Goal: Task Accomplishment & Management: Complete application form

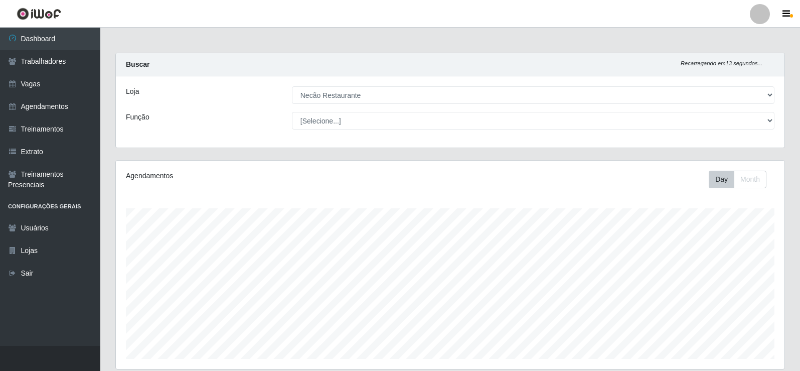
select select "334"
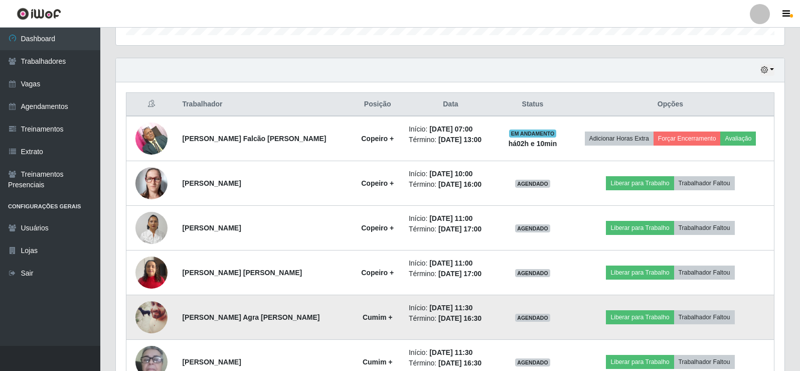
scroll to position [173, 0]
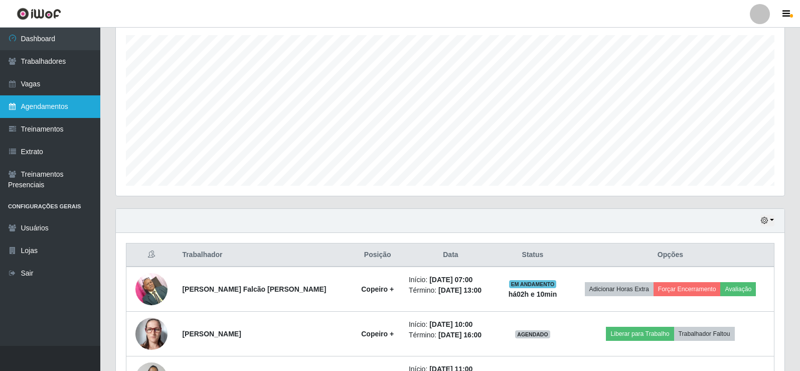
click at [55, 107] on link "Agendamentos" at bounding box center [50, 106] width 100 height 23
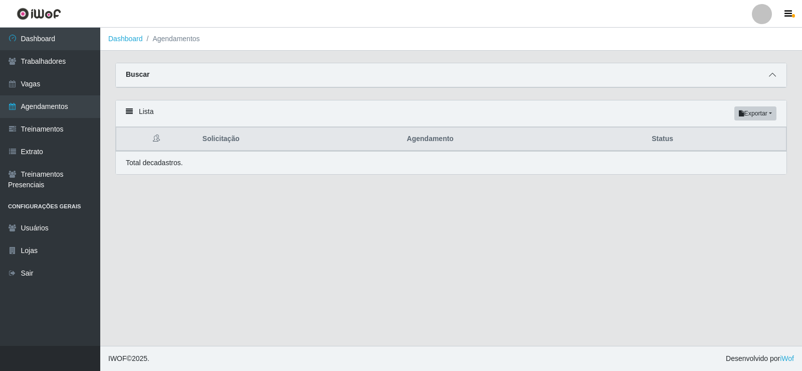
click at [772, 78] on icon at bounding box center [772, 74] width 7 height 7
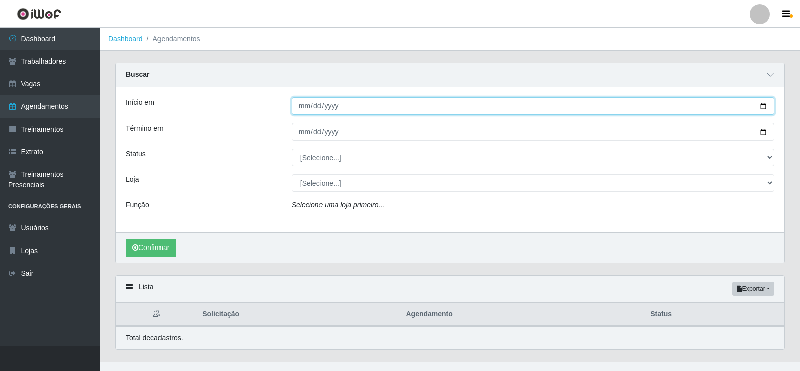
click at [762, 109] on input "Início em" at bounding box center [533, 106] width 482 height 18
type input "[DATE]"
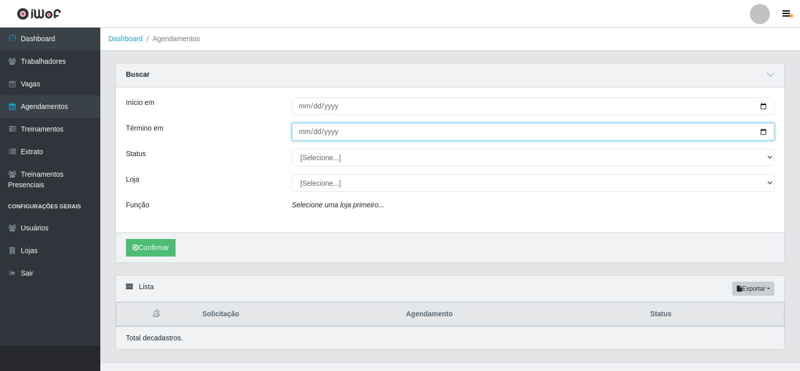
click at [762, 134] on input "Término em" at bounding box center [533, 132] width 482 height 18
type input "[DATE]"
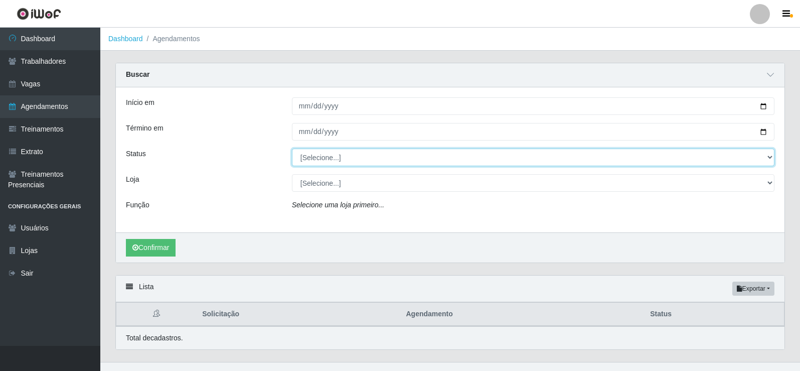
click at [360, 162] on select "[Selecione...] AGENDADO AGUARDANDO LIBERAR EM ANDAMENTO EM REVISÃO FINALIZADO C…" at bounding box center [533, 157] width 482 height 18
select select "AGENDADO"
click at [292, 149] on select "[Selecione...] AGENDADO AGUARDANDO LIBERAR EM ANDAMENTO EM REVISÃO FINALIZADO C…" at bounding box center [533, 157] width 482 height 18
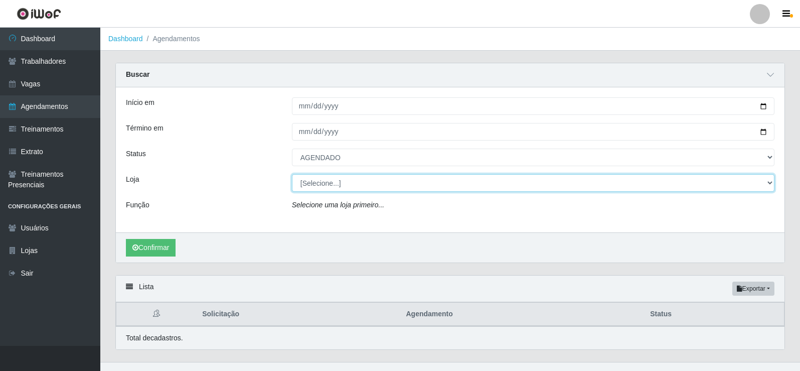
click at [349, 182] on select "[Selecione...] Necão Restaurante" at bounding box center [533, 183] width 482 height 18
select select "334"
click at [292, 174] on select "[Selecione...] Necão Restaurante" at bounding box center [533, 183] width 482 height 18
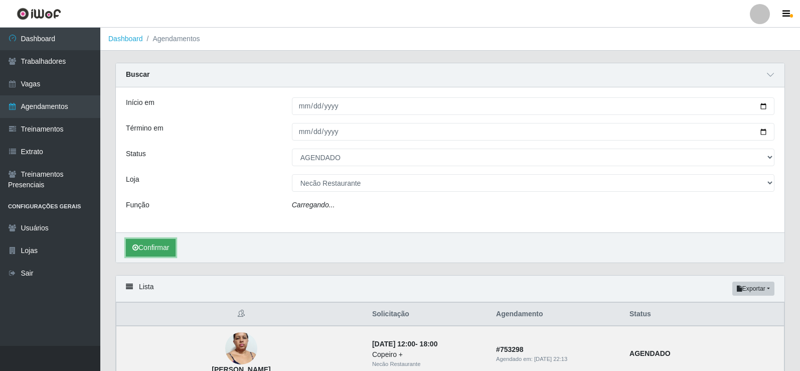
click at [158, 243] on button "Confirmar" at bounding box center [151, 248] width 50 height 18
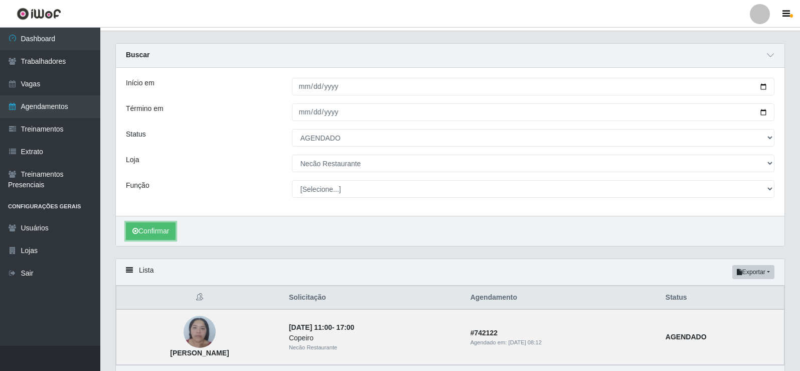
scroll to position [82, 0]
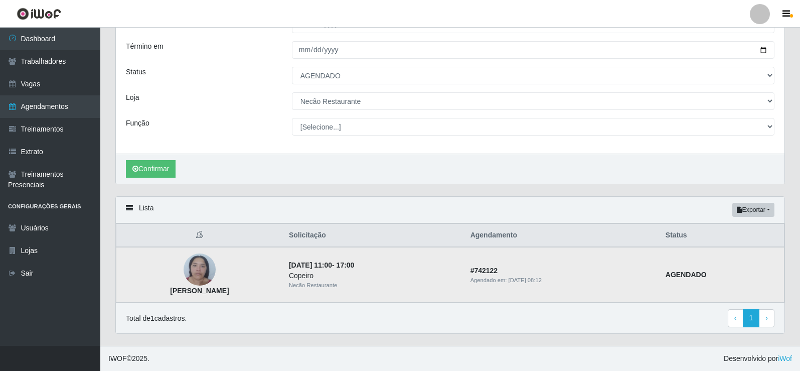
click at [198, 275] on img at bounding box center [200, 269] width 32 height 43
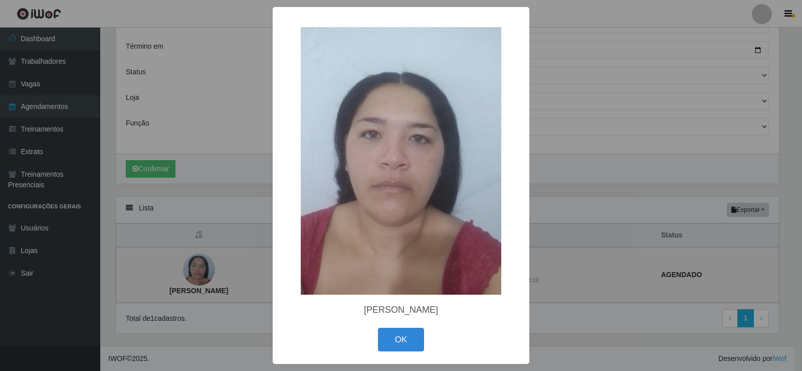
click at [198, 275] on div "× [PERSON_NAME] OK Cancel" at bounding box center [401, 185] width 802 height 371
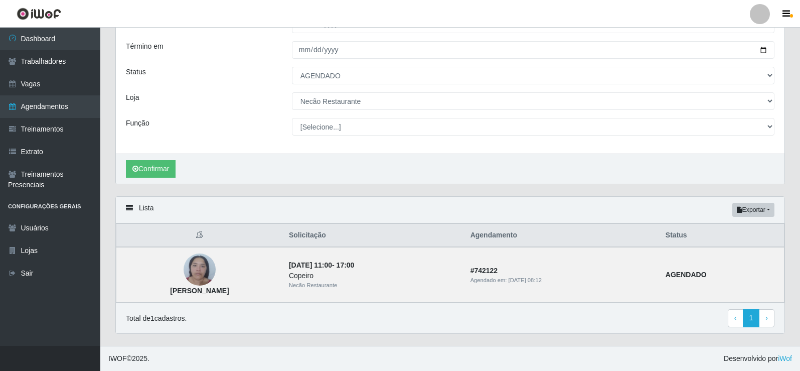
scroll to position [32, 0]
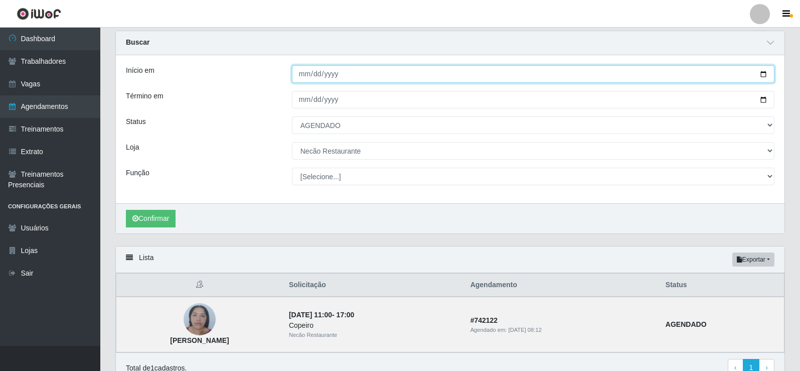
click at [764, 77] on input "[DATE]" at bounding box center [533, 74] width 482 height 18
type input "[DATE]"
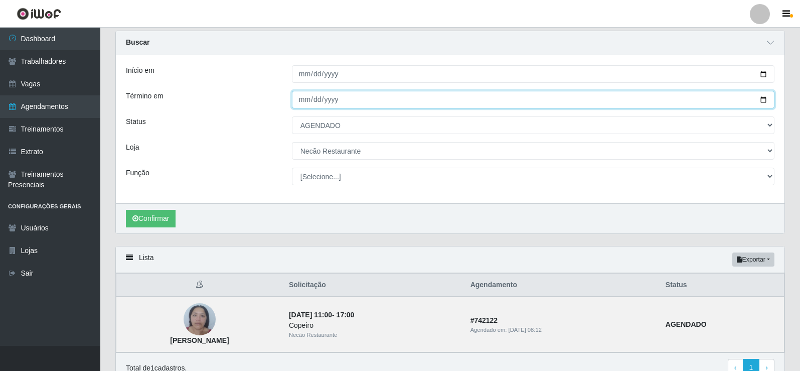
click at [762, 102] on input "[DATE]" at bounding box center [533, 100] width 482 height 18
type input "[DATE]"
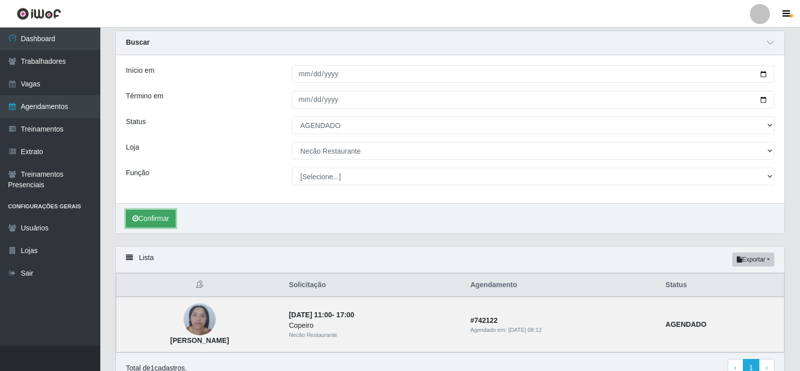
click at [148, 222] on button "Confirmar" at bounding box center [151, 219] width 50 height 18
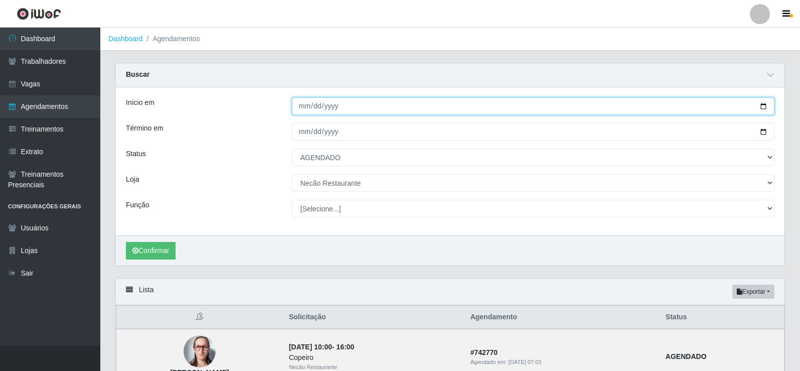
click at [763, 104] on input "[DATE]" at bounding box center [533, 106] width 482 height 18
type input "[DATE]"
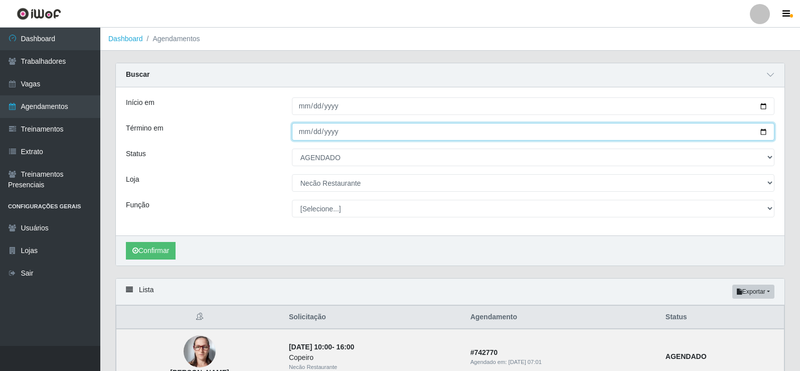
click at [765, 132] on input "[DATE]" at bounding box center [533, 132] width 482 height 18
type input "[DATE]"
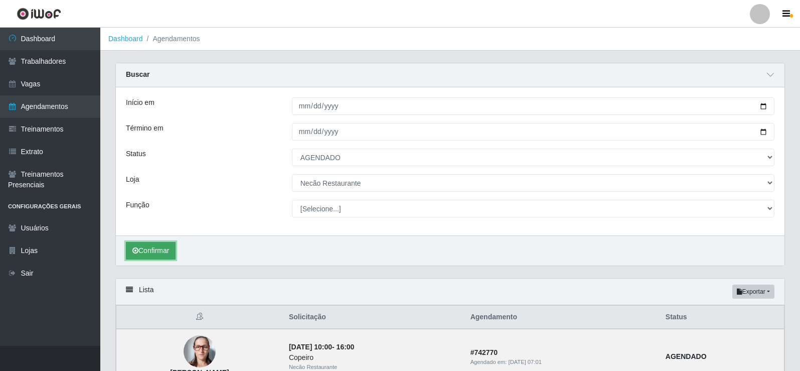
click at [161, 248] on button "Confirmar" at bounding box center [151, 251] width 50 height 18
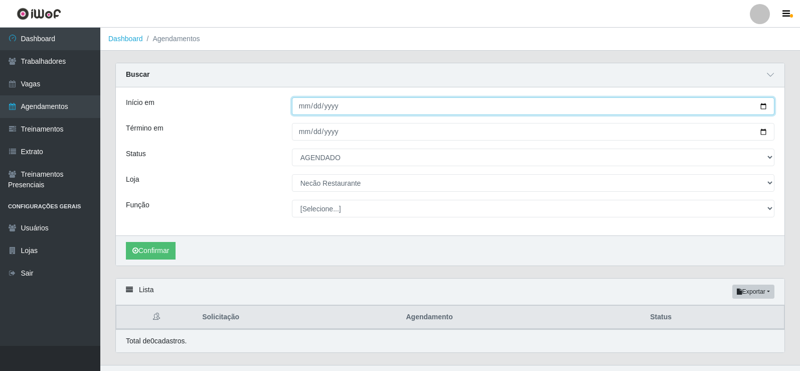
click at [758, 103] on input "[DATE]" at bounding box center [533, 106] width 482 height 18
click at [764, 107] on input "[DATE]" at bounding box center [533, 106] width 482 height 18
type input "[DATE]"
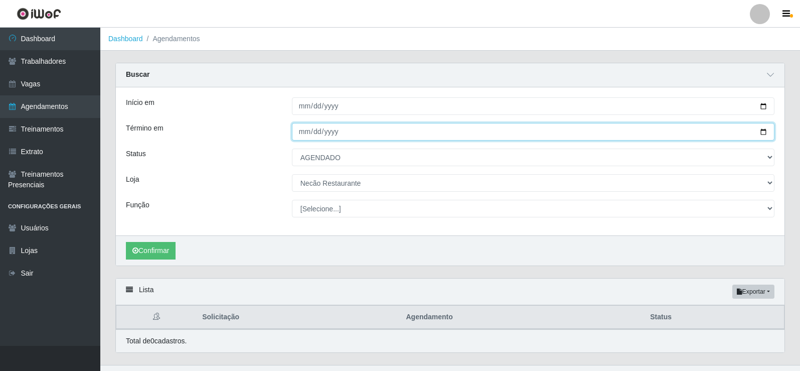
click at [765, 132] on input "[DATE]" at bounding box center [533, 132] width 482 height 18
type input "[DATE]"
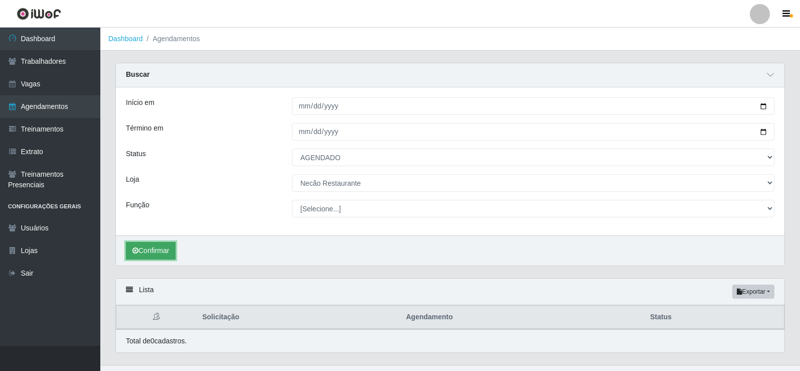
click at [155, 247] on button "Confirmar" at bounding box center [151, 251] width 50 height 18
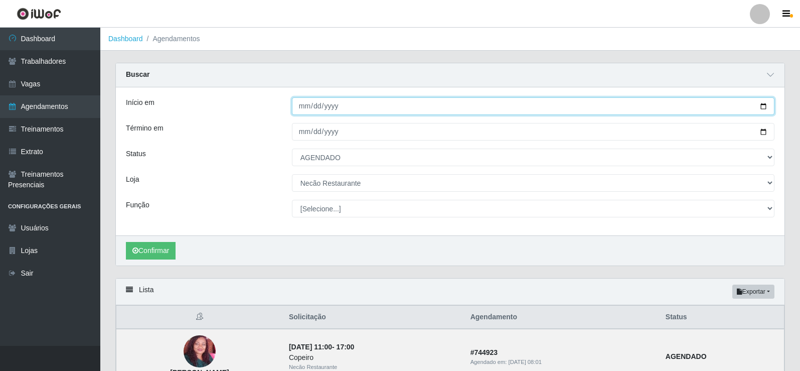
click at [766, 105] on input "[DATE]" at bounding box center [533, 106] width 482 height 18
type input "[DATE]"
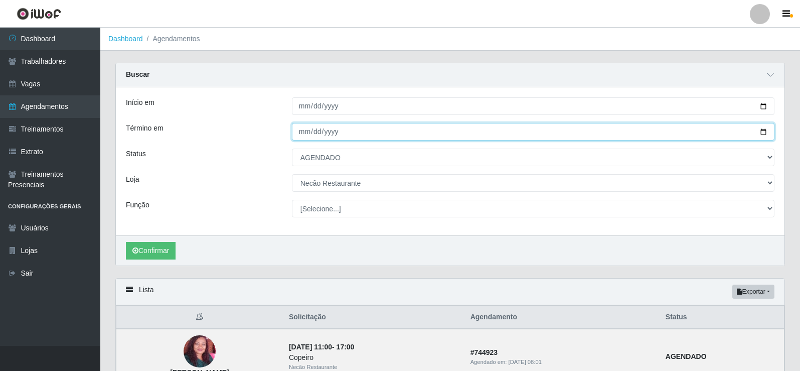
click at [761, 132] on input "[DATE]" at bounding box center [533, 132] width 482 height 18
type input "[DATE]"
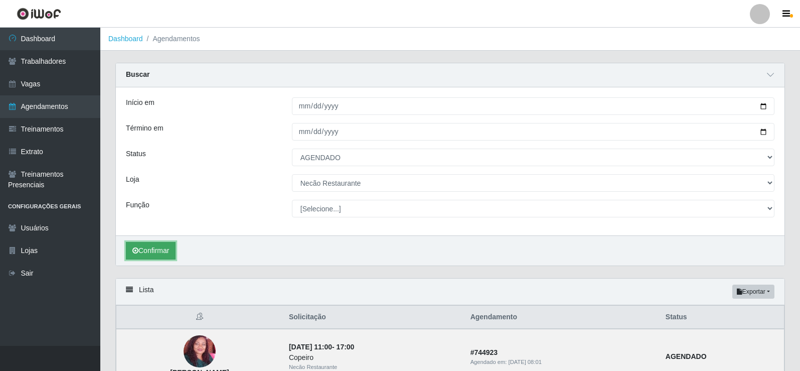
click at [147, 255] on button "Confirmar" at bounding box center [151, 251] width 50 height 18
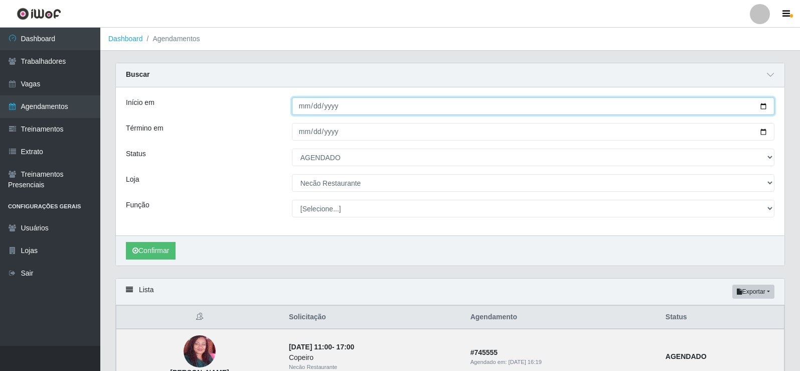
click at [766, 106] on input "[DATE]" at bounding box center [533, 106] width 482 height 18
click at [767, 111] on input "[DATE]" at bounding box center [533, 106] width 482 height 18
click at [763, 105] on input "[DATE]" at bounding box center [533, 106] width 482 height 18
click at [763, 107] on input "[DATE]" at bounding box center [533, 106] width 482 height 18
type input "[DATE]"
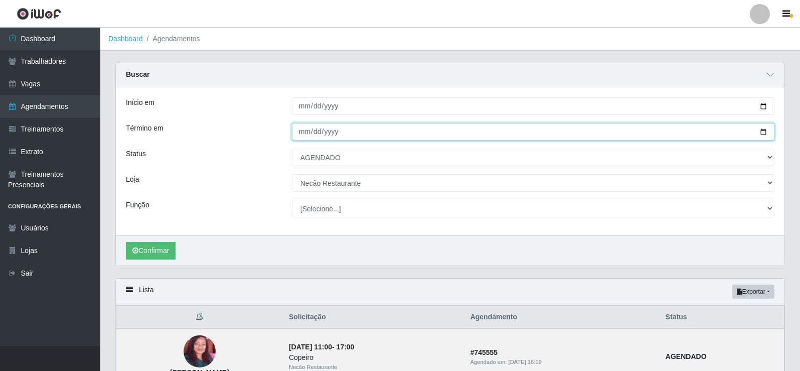
click at [764, 134] on input "[DATE]" at bounding box center [533, 132] width 482 height 18
type input "[DATE]"
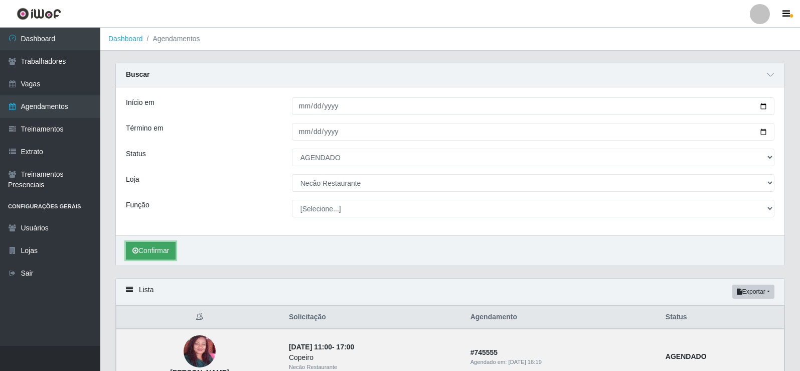
click at [157, 252] on button "Confirmar" at bounding box center [151, 251] width 50 height 18
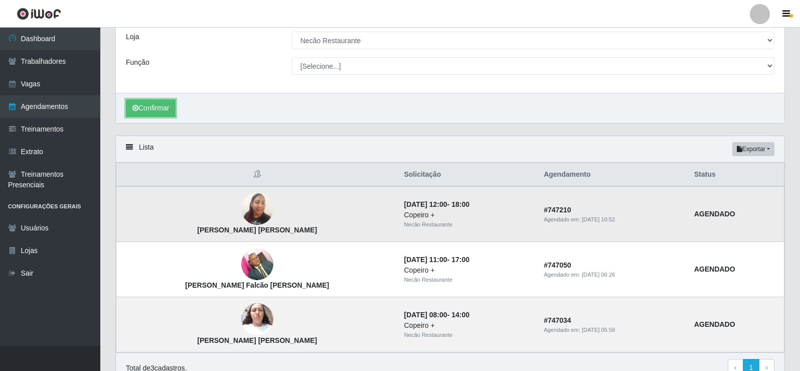
scroll to position [193, 0]
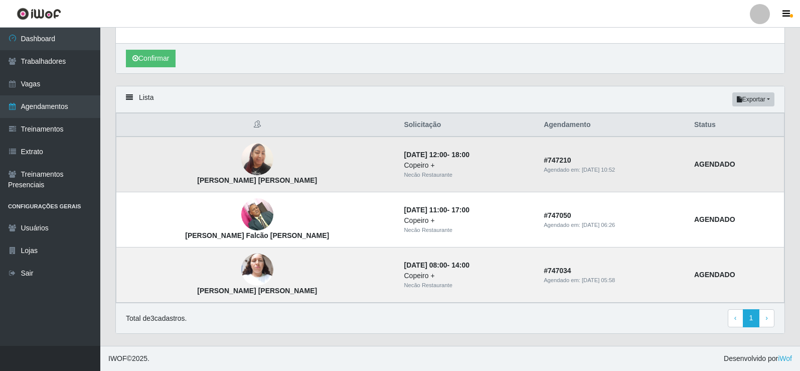
click at [241, 158] on img at bounding box center [257, 159] width 32 height 43
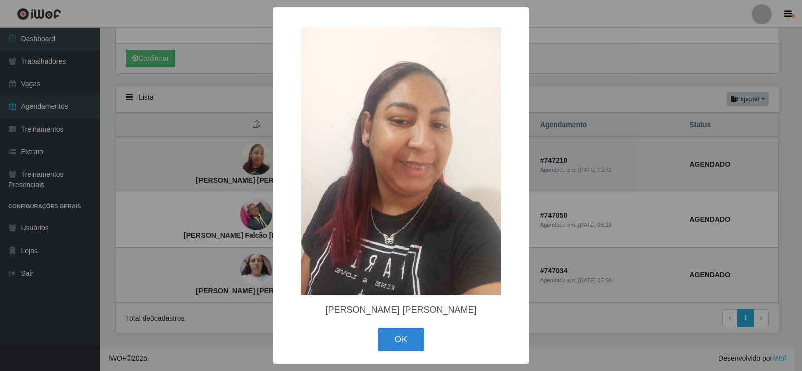
click at [233, 158] on div "× [PERSON_NAME] [PERSON_NAME] OK Cancel" at bounding box center [401, 185] width 802 height 371
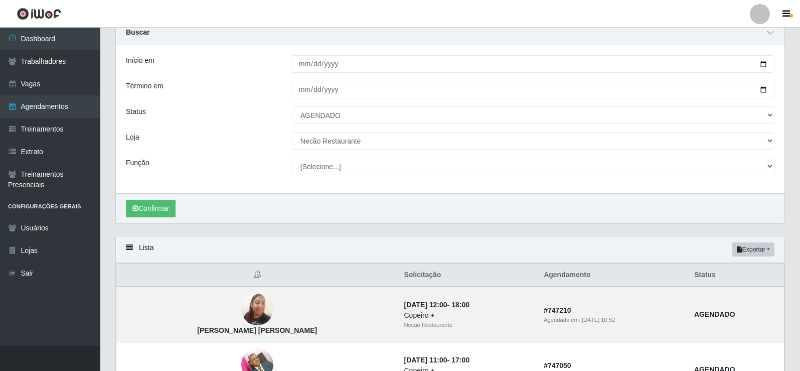
scroll to position [0, 0]
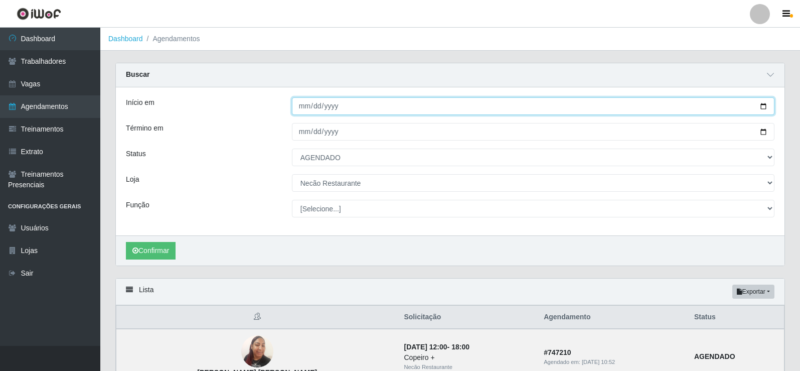
click at [763, 104] on input "[DATE]" at bounding box center [533, 106] width 482 height 18
type input "[DATE]"
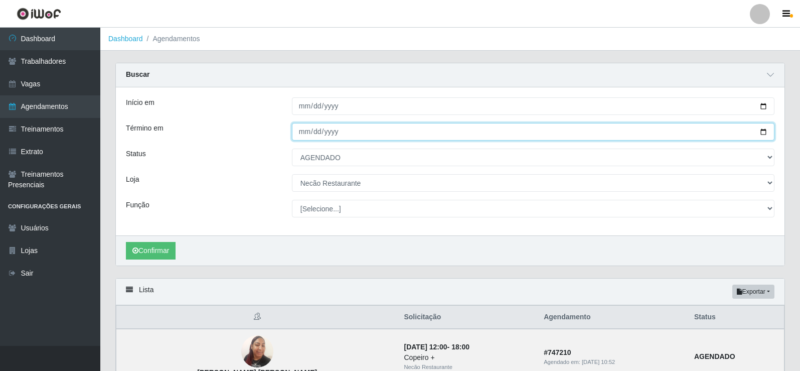
click at [764, 131] on input "[DATE]" at bounding box center [533, 132] width 482 height 18
type input "[DATE]"
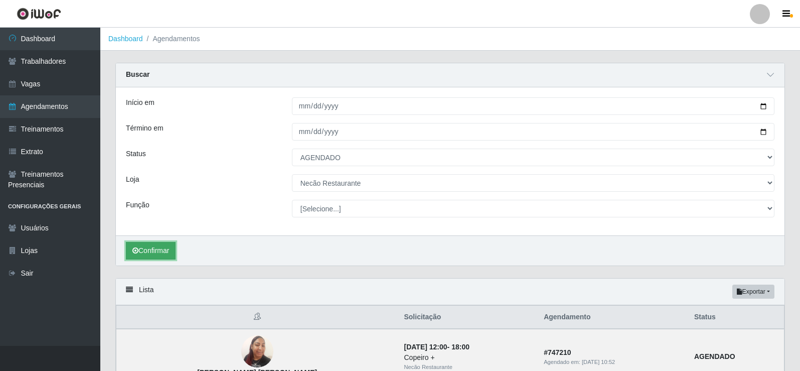
click at [159, 248] on button "Confirmar" at bounding box center [151, 251] width 50 height 18
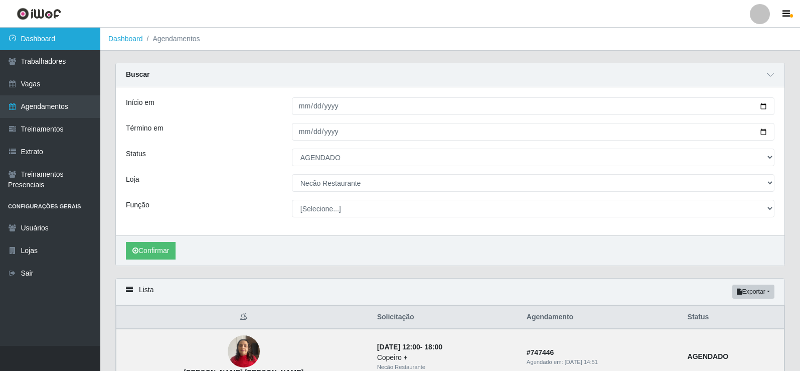
click at [50, 41] on link "Dashboard" at bounding box center [50, 39] width 100 height 23
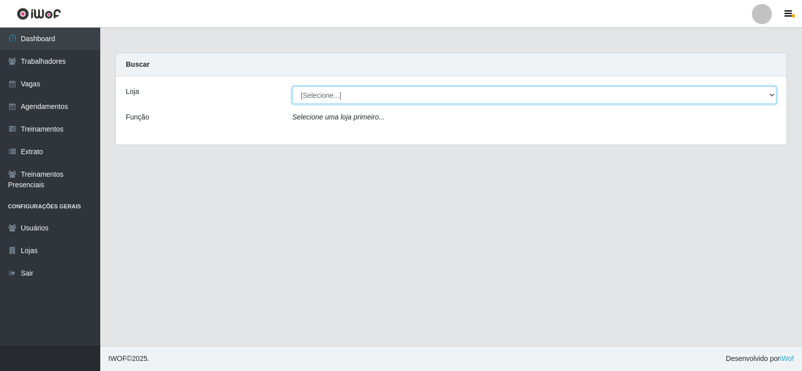
click at [757, 97] on select "[Selecione...] Necão Restaurante" at bounding box center [534, 95] width 484 height 18
select select "334"
click at [292, 86] on select "[Selecione...] Necão Restaurante" at bounding box center [534, 95] width 484 height 18
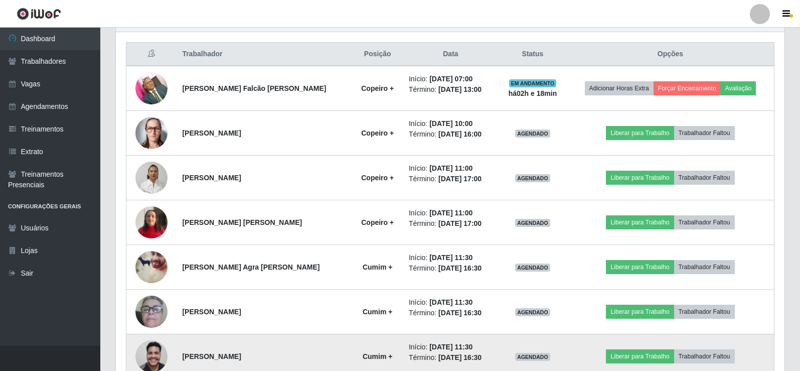
scroll to position [323, 0]
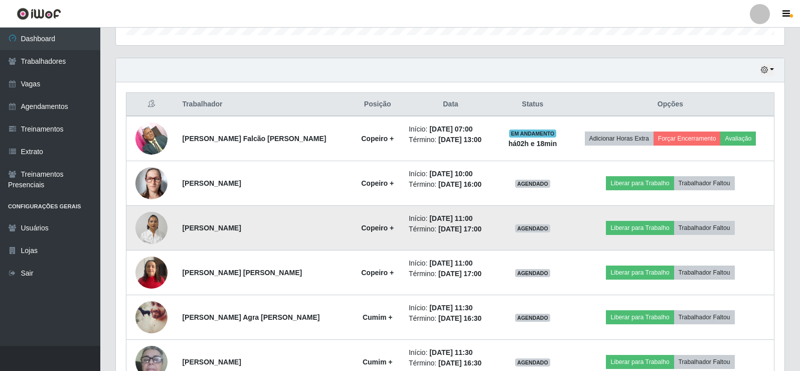
click at [152, 234] on img at bounding box center [151, 227] width 32 height 43
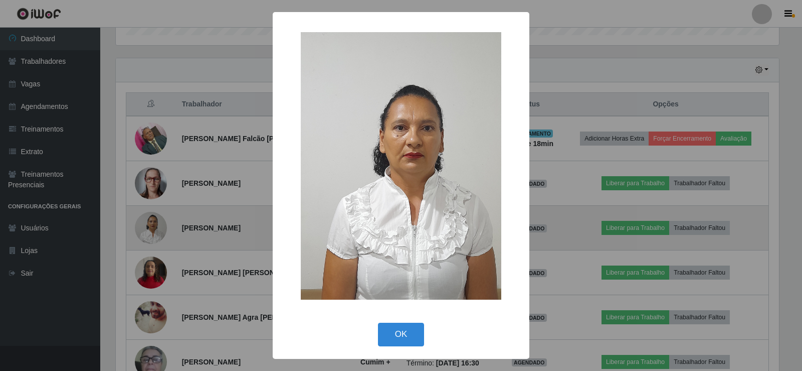
click at [152, 234] on div "× OK Cancel" at bounding box center [401, 185] width 802 height 371
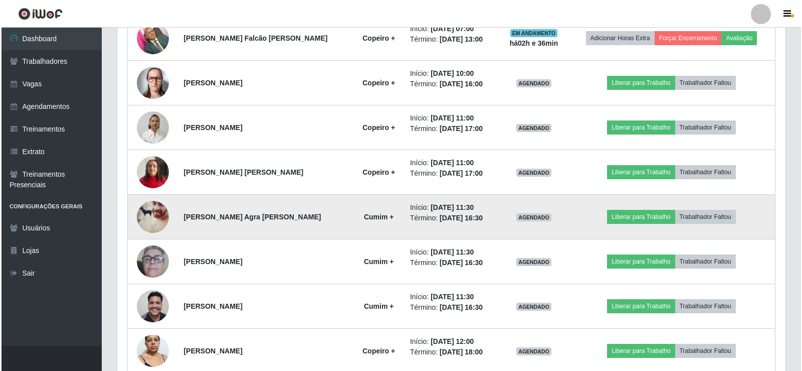
scroll to position [374, 0]
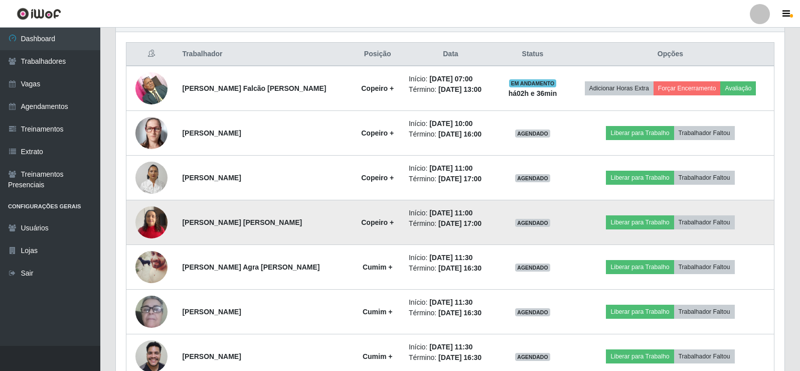
click at [151, 224] on img at bounding box center [151, 222] width 32 height 43
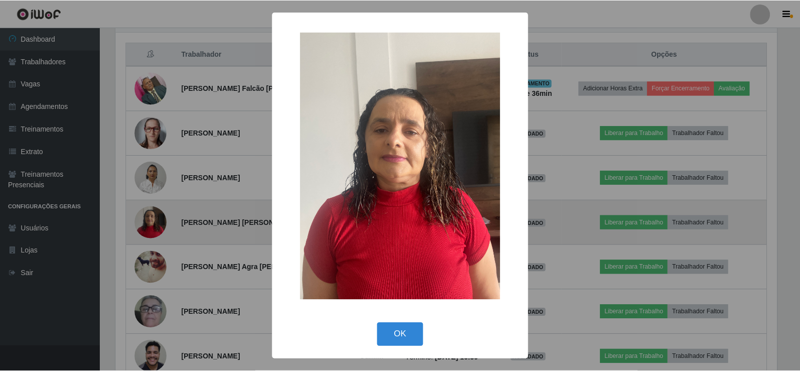
scroll to position [208, 663]
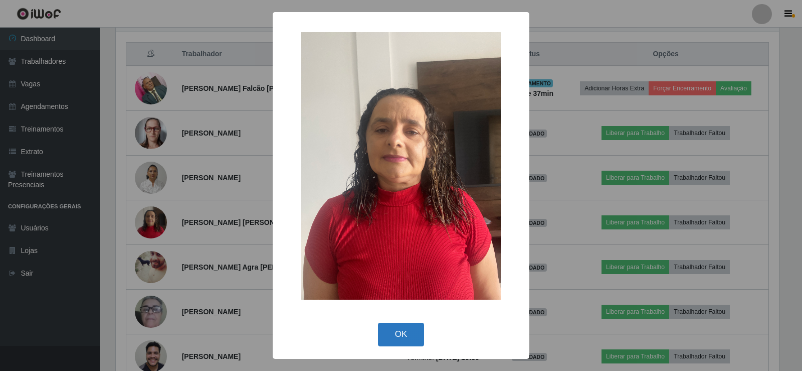
click at [409, 326] on button "OK" at bounding box center [401, 334] width 47 height 24
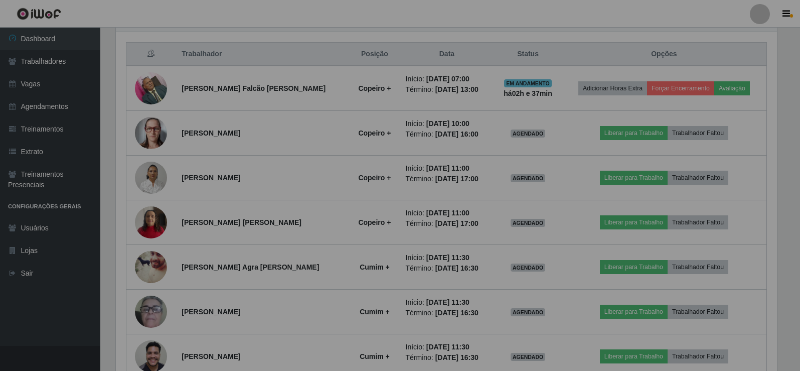
scroll to position [208, 668]
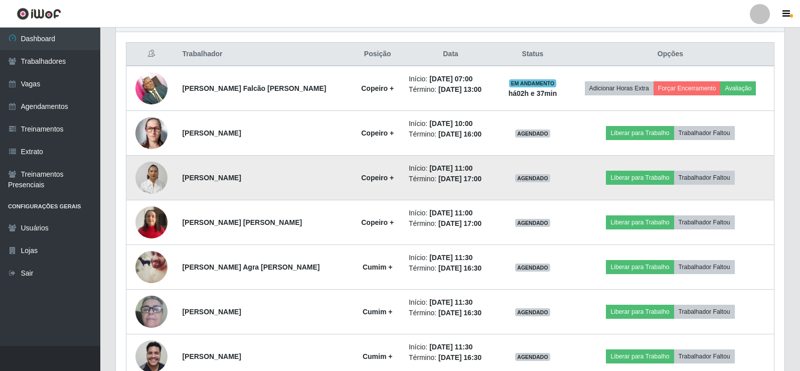
click at [154, 183] on img at bounding box center [151, 177] width 32 height 43
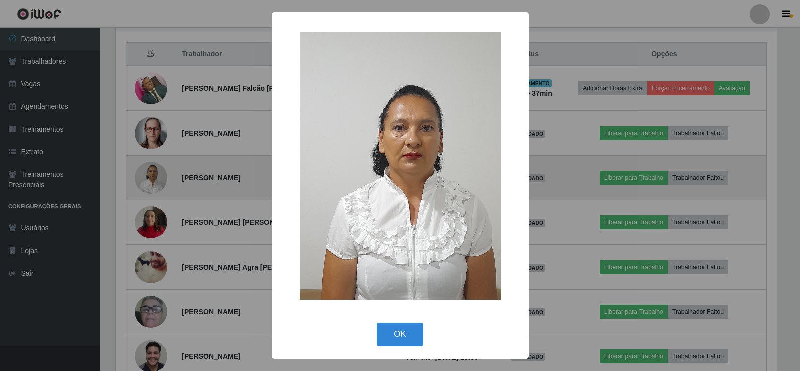
scroll to position [208, 663]
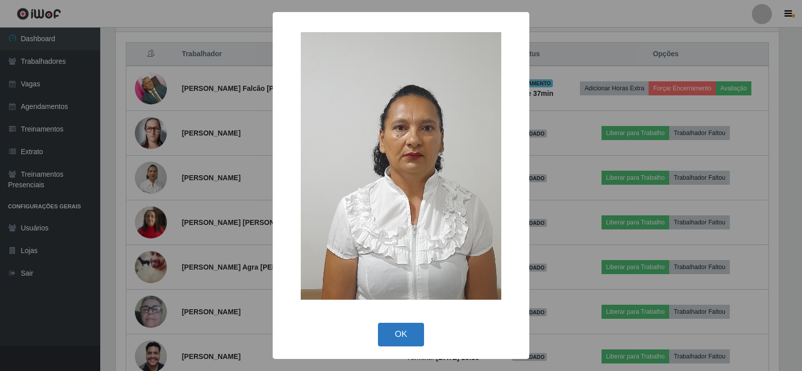
click at [388, 330] on button "OK" at bounding box center [401, 334] width 47 height 24
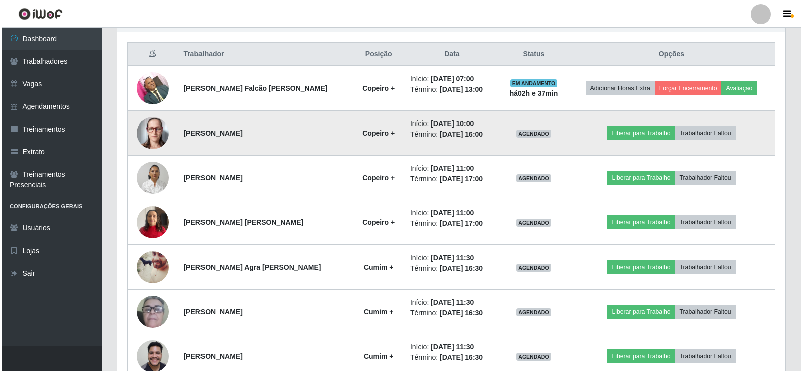
scroll to position [208, 668]
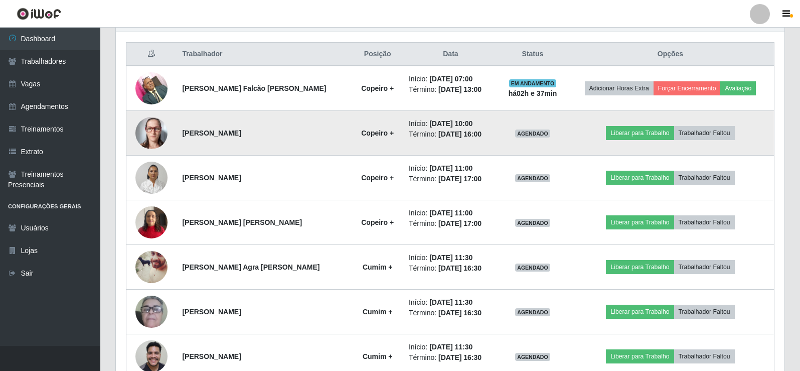
click at [157, 130] on img at bounding box center [151, 133] width 32 height 32
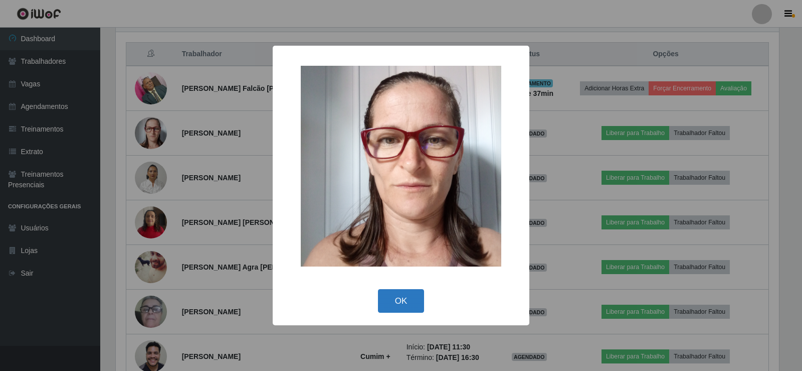
click at [413, 294] on button "OK" at bounding box center [401, 301] width 47 height 24
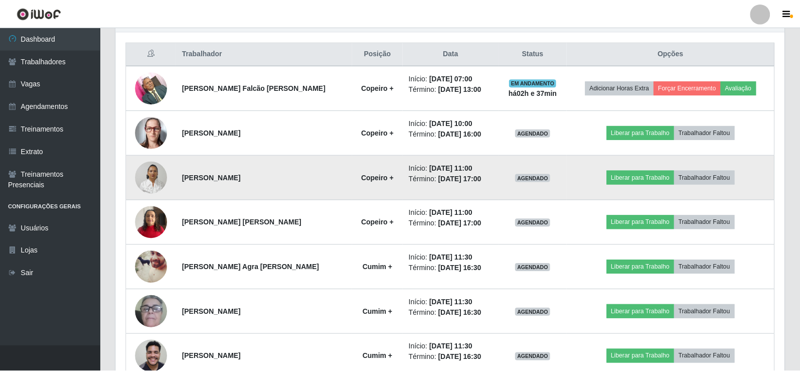
scroll to position [208, 668]
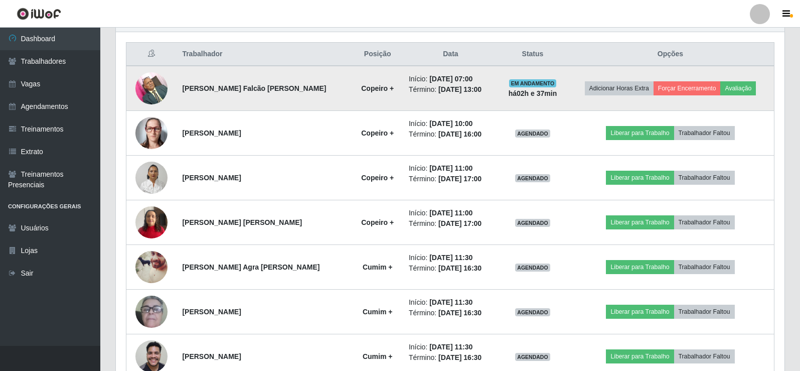
click at [155, 87] on img at bounding box center [151, 88] width 32 height 43
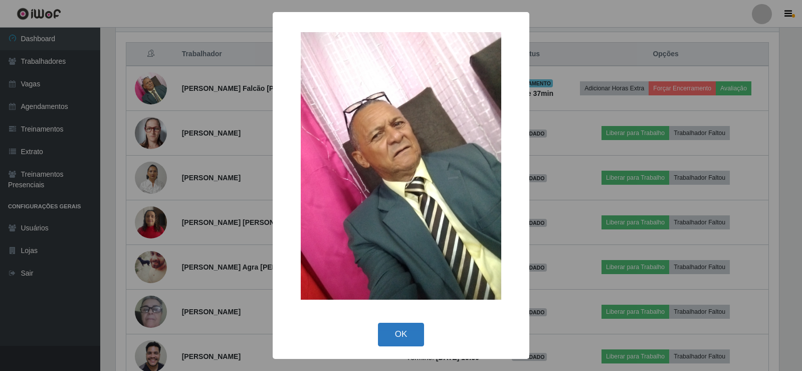
click at [396, 327] on button "OK" at bounding box center [401, 334] width 47 height 24
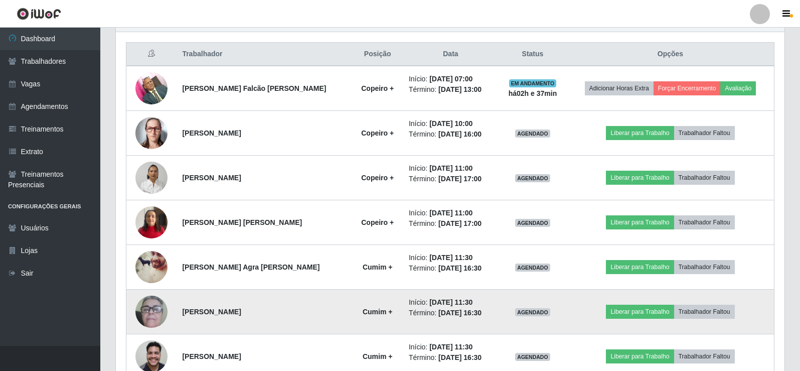
scroll to position [424, 0]
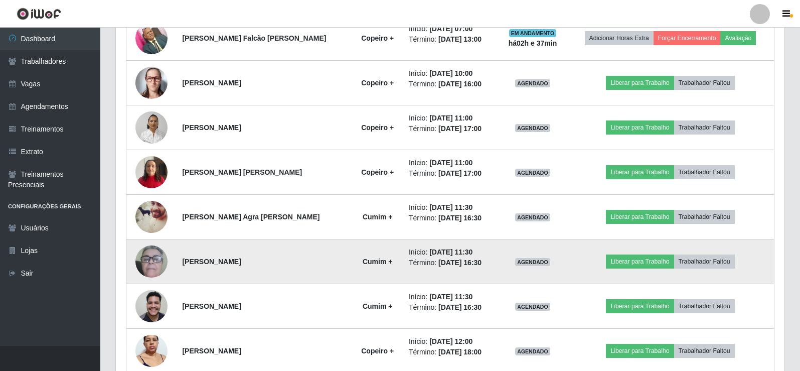
click at [154, 264] on img at bounding box center [151, 261] width 32 height 66
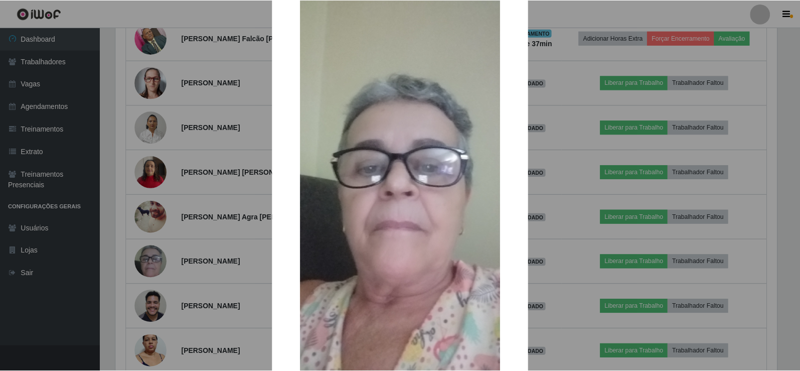
scroll to position [130, 0]
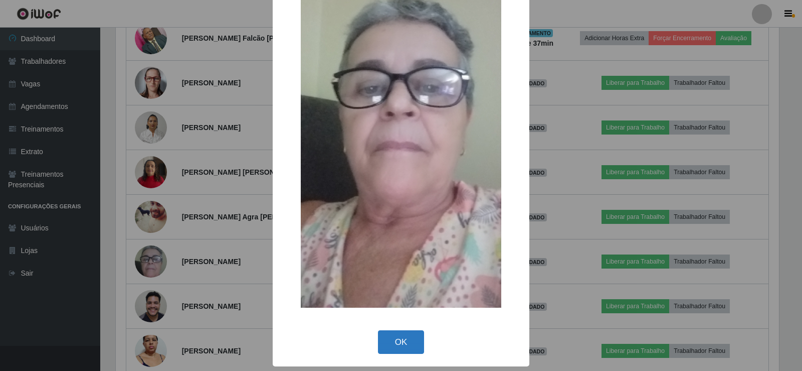
click at [401, 339] on button "OK" at bounding box center [401, 342] width 47 height 24
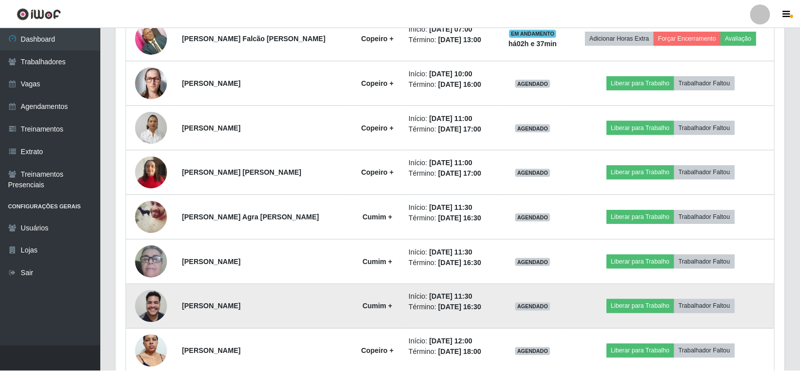
scroll to position [208, 668]
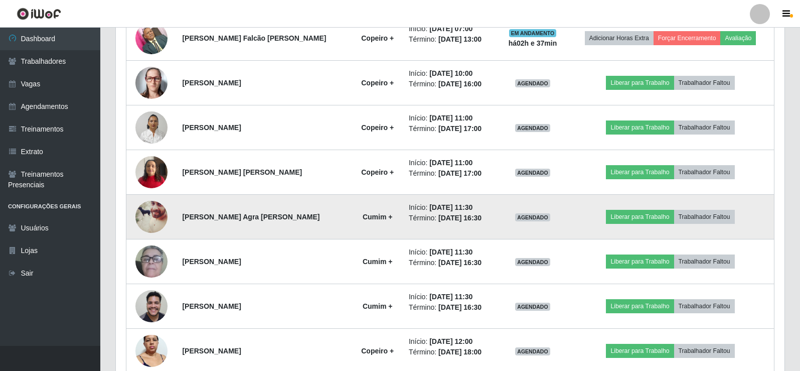
click at [155, 217] on img at bounding box center [151, 217] width 32 height 40
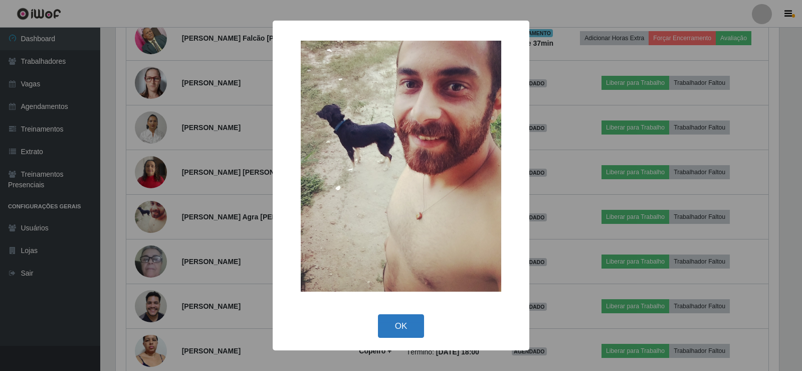
click at [405, 324] on button "OK" at bounding box center [401, 326] width 47 height 24
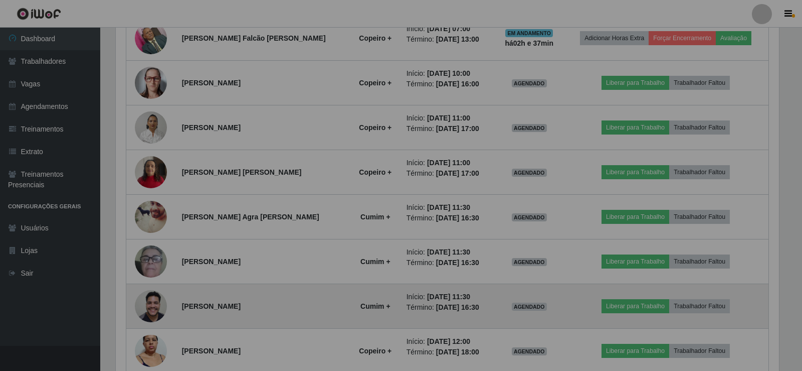
scroll to position [208, 668]
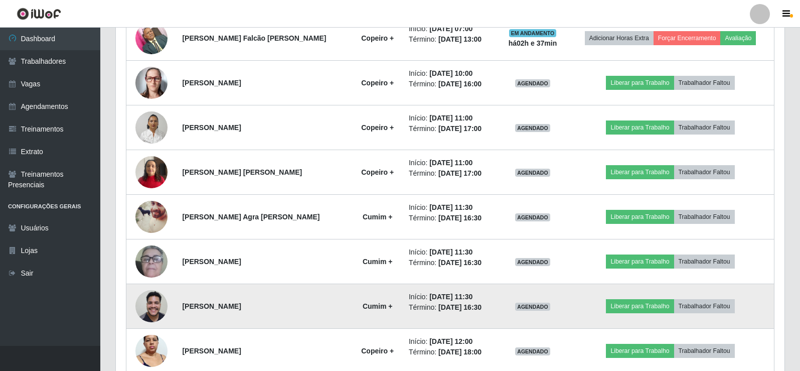
click at [144, 307] on img at bounding box center [151, 305] width 32 height 43
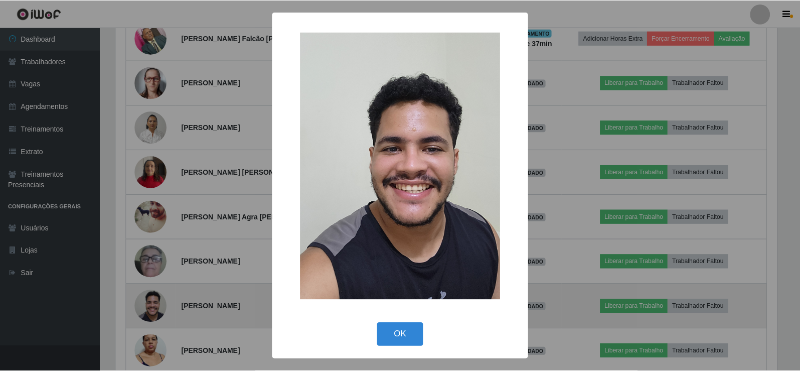
scroll to position [208, 663]
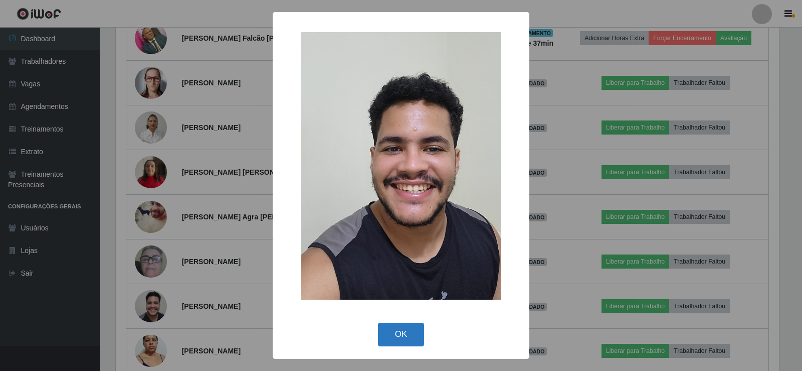
click at [406, 332] on button "OK" at bounding box center [401, 334] width 47 height 24
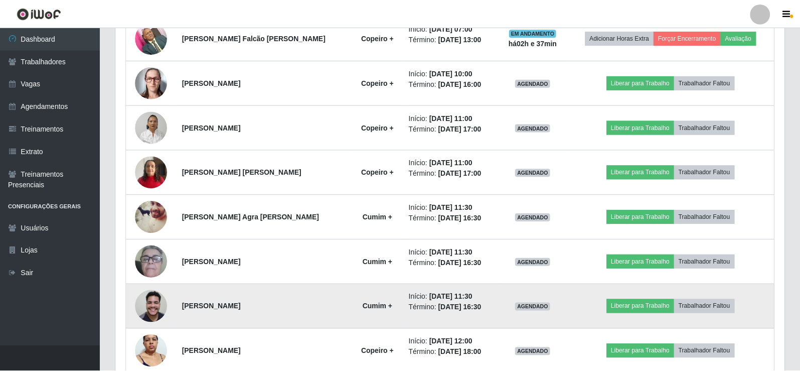
scroll to position [0, 0]
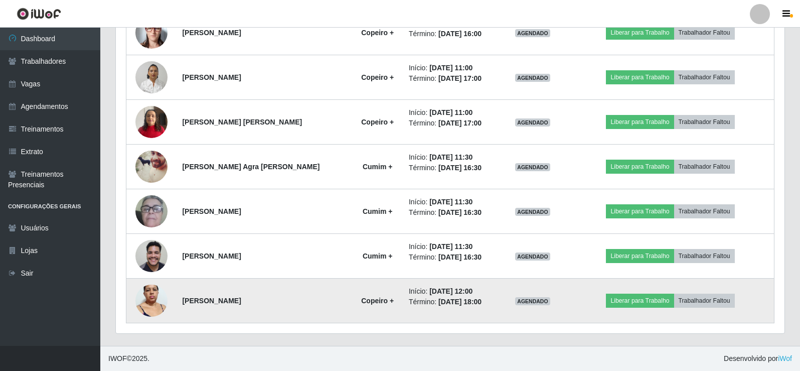
click at [155, 297] on img at bounding box center [151, 300] width 32 height 43
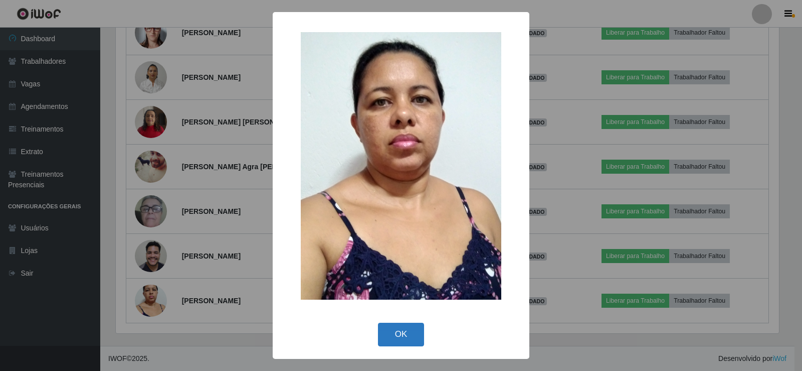
click at [394, 325] on button "OK" at bounding box center [401, 334] width 47 height 24
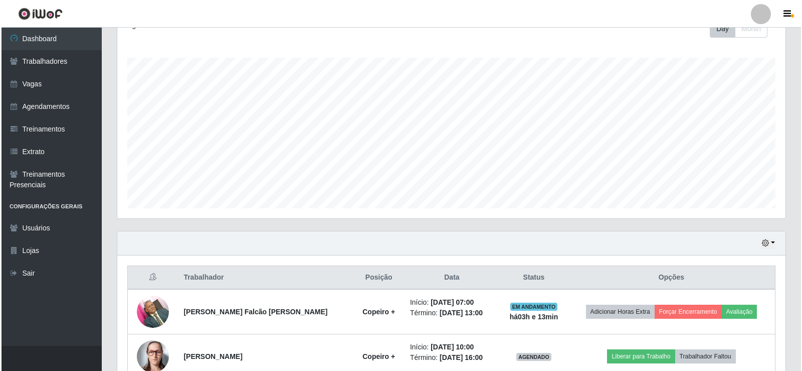
scroll to position [201, 0]
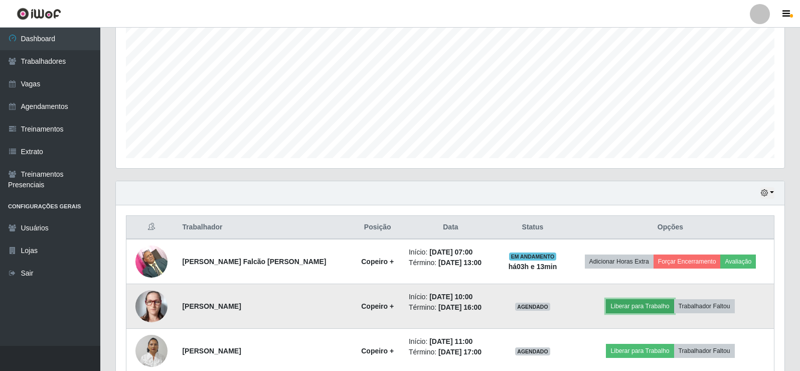
click at [655, 303] on button "Liberar para Trabalho" at bounding box center [640, 306] width 68 height 14
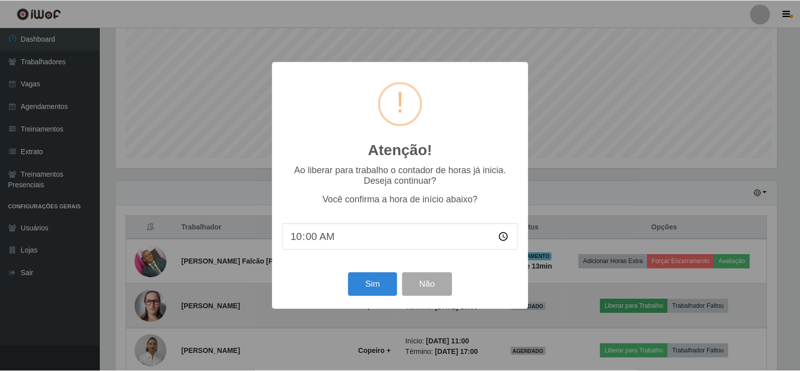
scroll to position [208, 663]
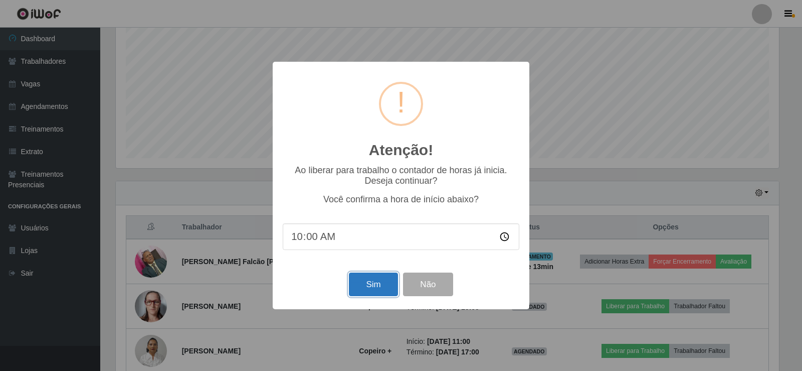
click at [385, 285] on button "Sim" at bounding box center [373, 284] width 49 height 24
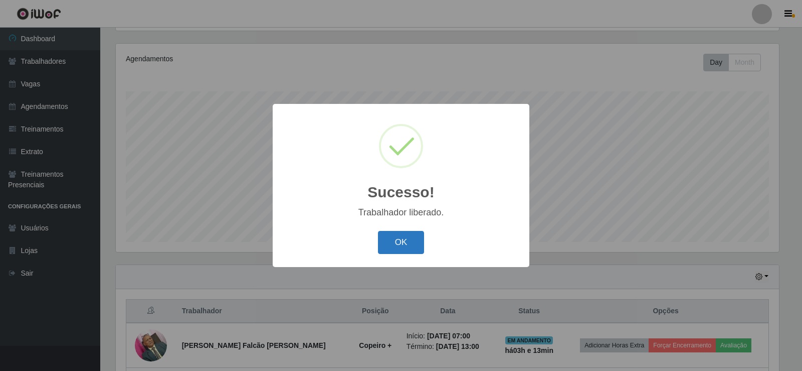
click at [406, 245] on button "OK" at bounding box center [401, 243] width 47 height 24
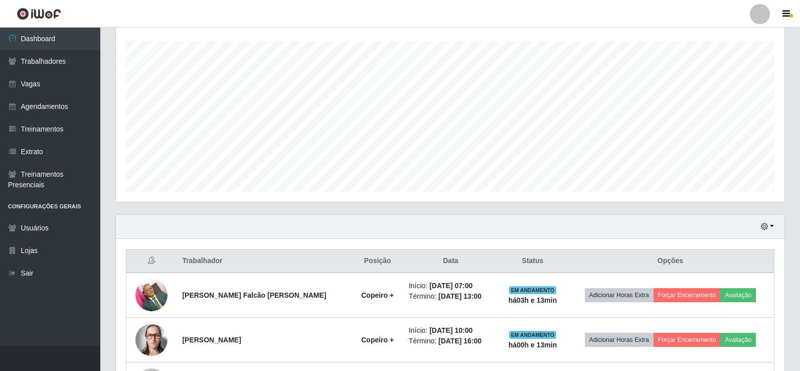
scroll to position [67, 0]
